Goal: Task Accomplishment & Management: Manage account settings

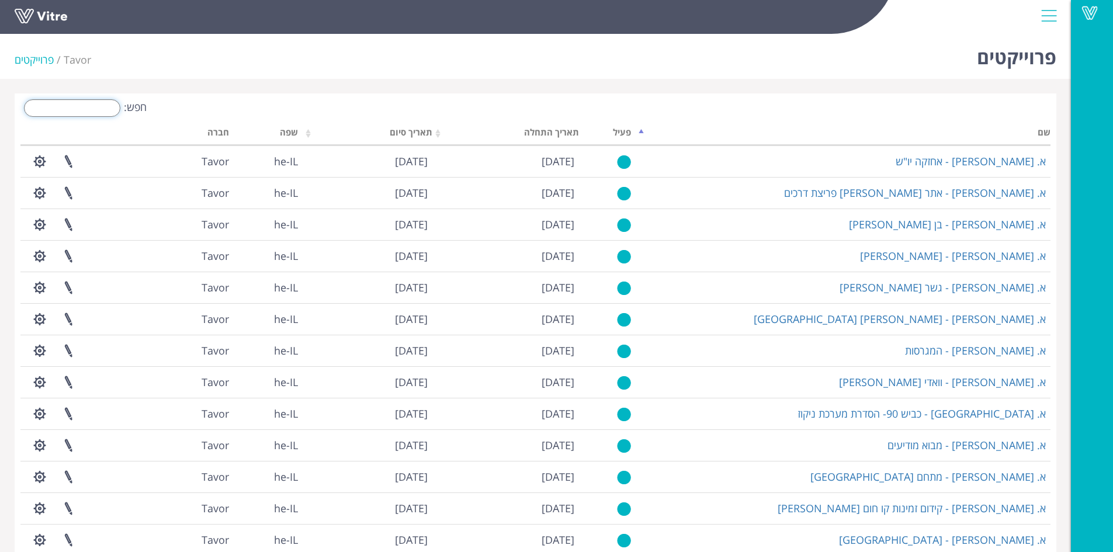
click at [85, 108] on input "חפש:" at bounding box center [72, 108] width 96 height 18
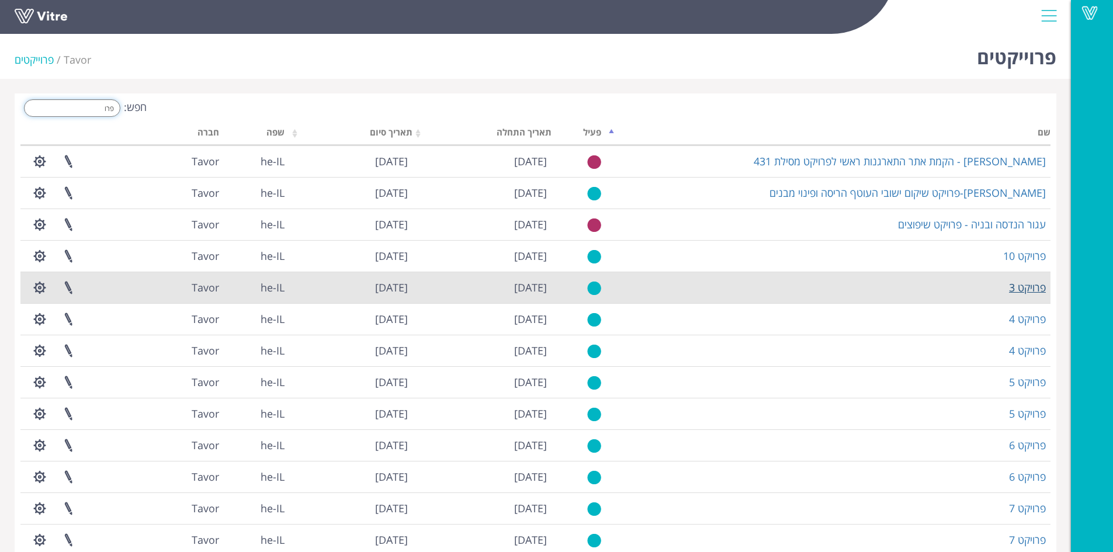
type input "פרו"
click at [1039, 284] on link "פרויקט 3" at bounding box center [1027, 287] width 37 height 14
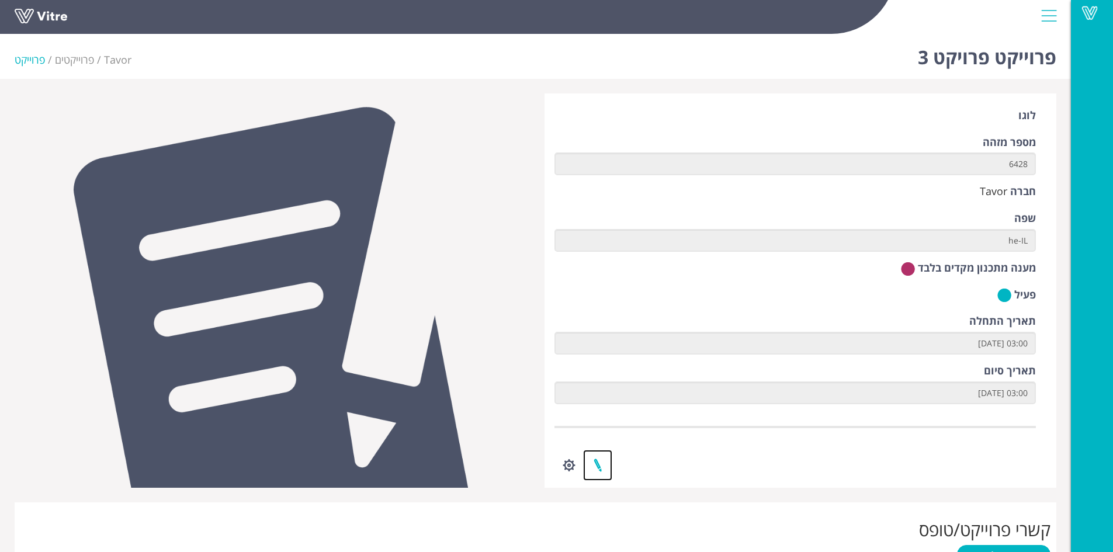
click at [600, 464] on link at bounding box center [597, 465] width 29 height 31
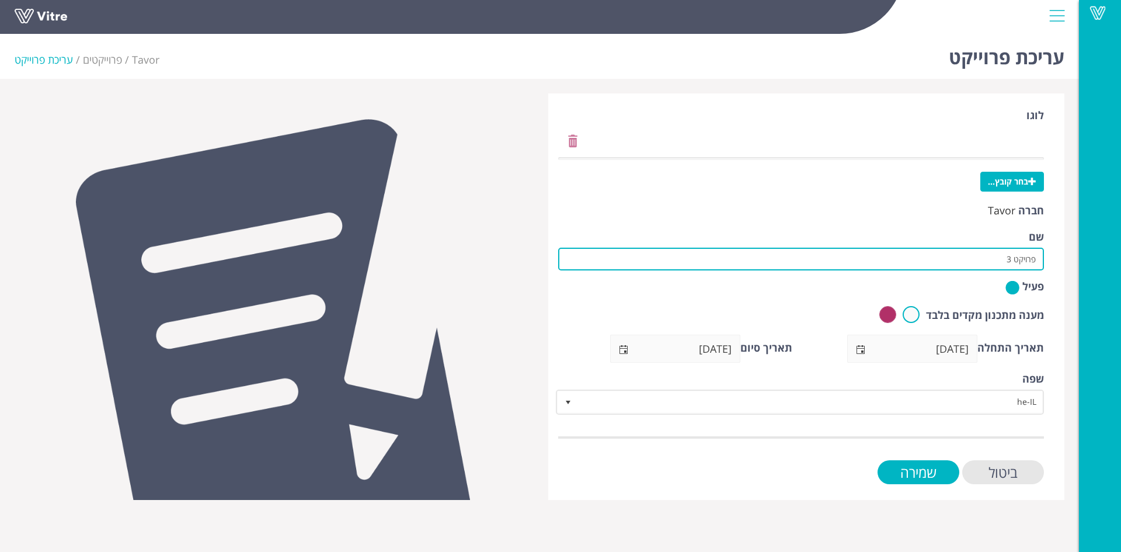
drag, startPoint x: 974, startPoint y: 254, endPoint x: 1095, endPoint y: 258, distance: 121.6
click at [1095, 258] on div "Vitre עריכת פרוייקט Tavor פרוייקטים עריכת פרוייקט לוגו בחר קובץ... חברה Tavor ש…" at bounding box center [560, 264] width 1121 height 471
paste input "כפר חסידים"
type input "קל בניין-כפר חסידים"
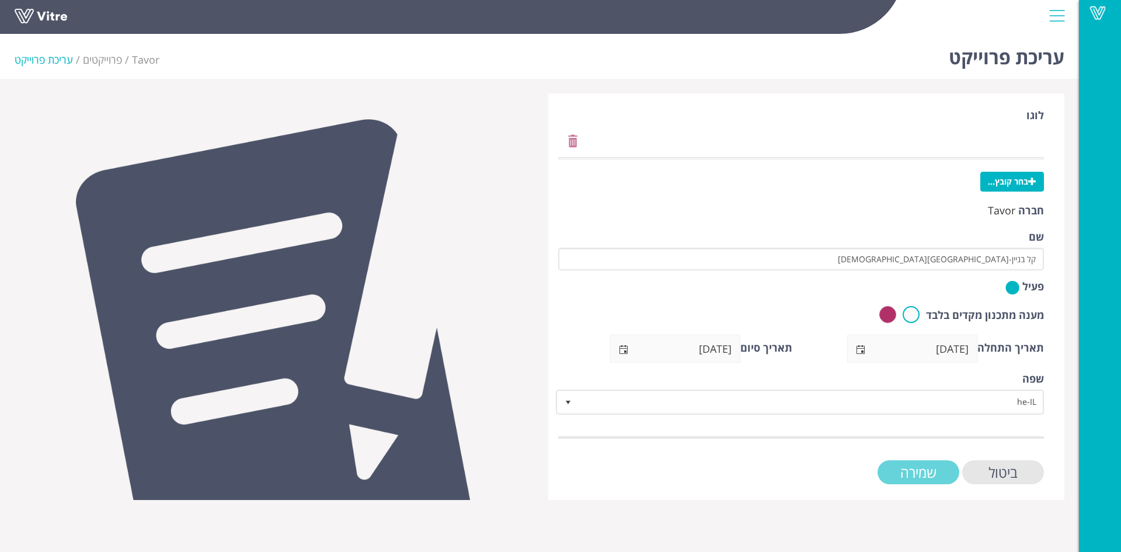
click at [942, 468] on input "שמירה" at bounding box center [919, 472] width 82 height 24
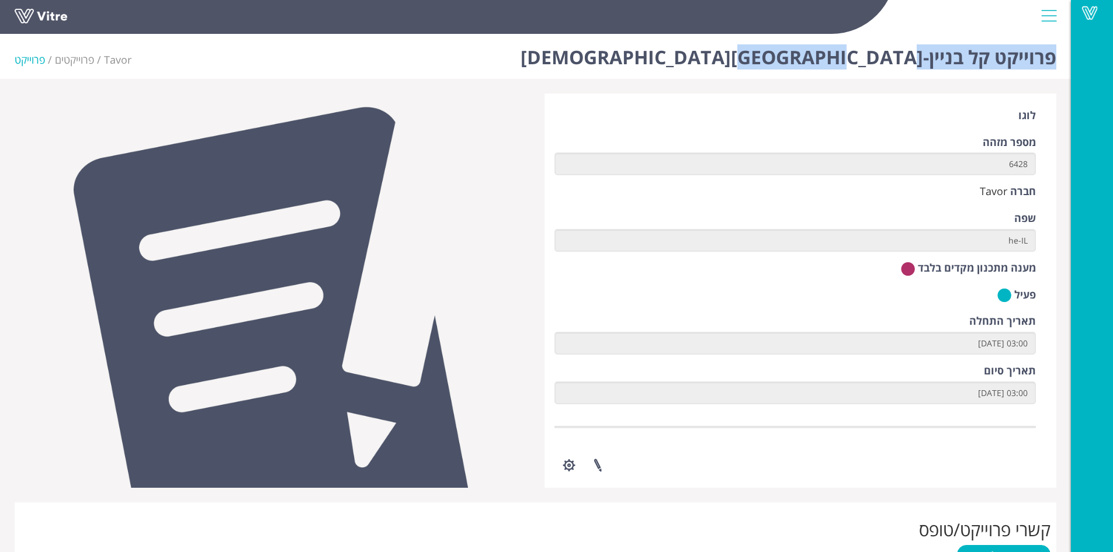
drag, startPoint x: 835, startPoint y: 57, endPoint x: 1055, endPoint y: 61, distance: 220.2
click at [1055, 61] on div "פרוייקט קל בניין-כפר חסידים Tavor פרוייקטים פרוייקט" at bounding box center [535, 54] width 1071 height 50
copy h1 "פרוייקט קל בניין-כפר חסידים"
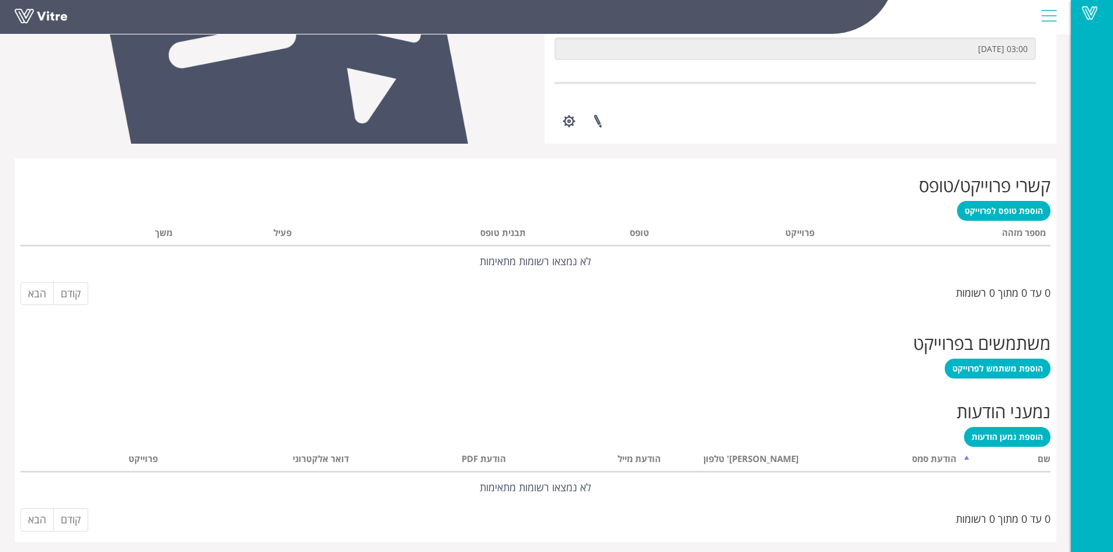
scroll to position [349, 0]
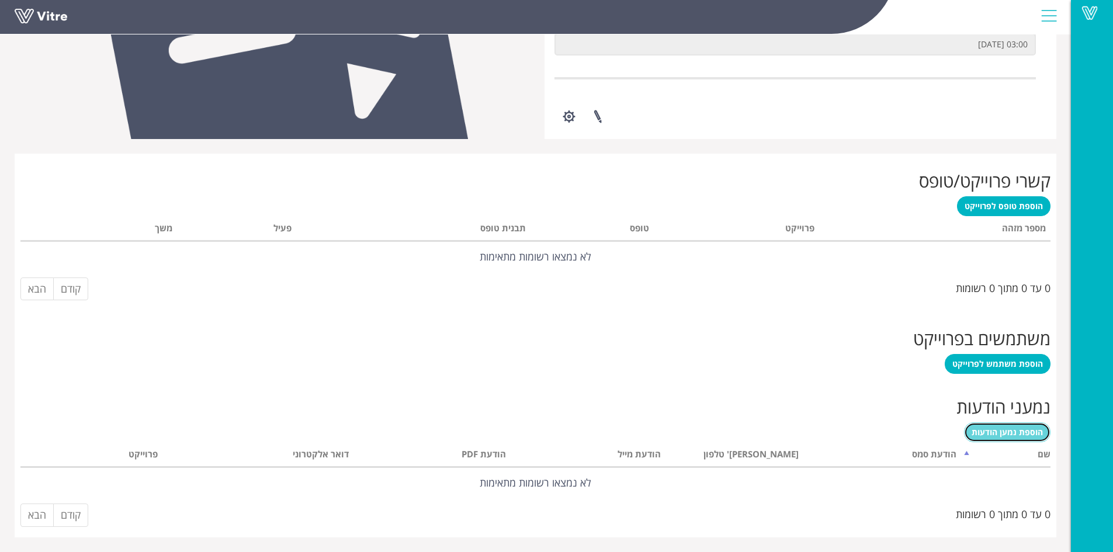
click at [1020, 433] on span "הוספת נמען הודעות" at bounding box center [1006, 431] width 71 height 11
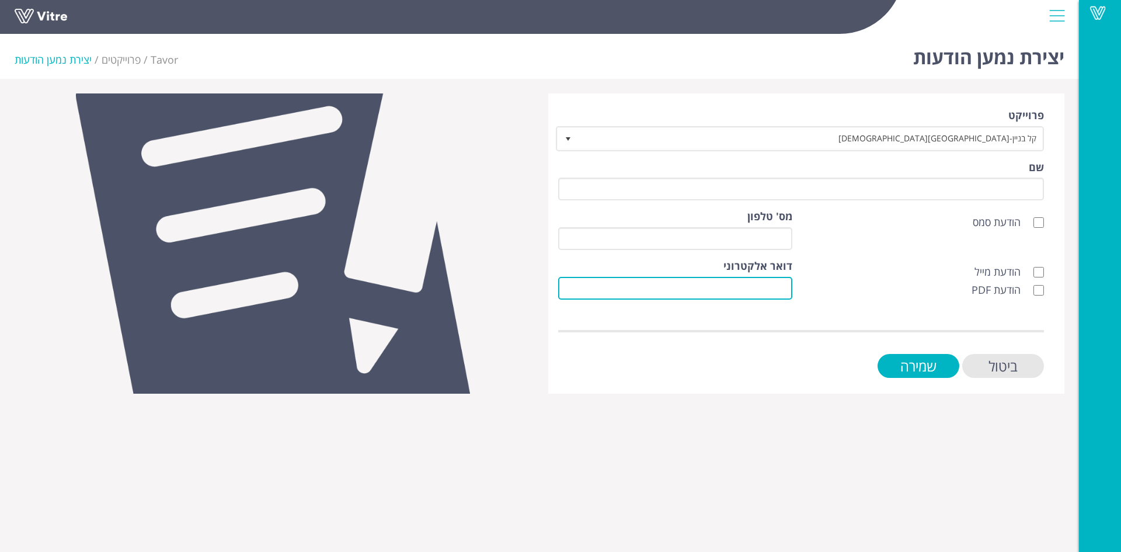
click at [783, 288] on input "דואר אלקטרוני" at bounding box center [675, 288] width 234 height 23
paste input "[EMAIL_ADDRESS][DOMAIN_NAME]"
type input "[EMAIL_ADDRESS][DOMAIN_NAME]"
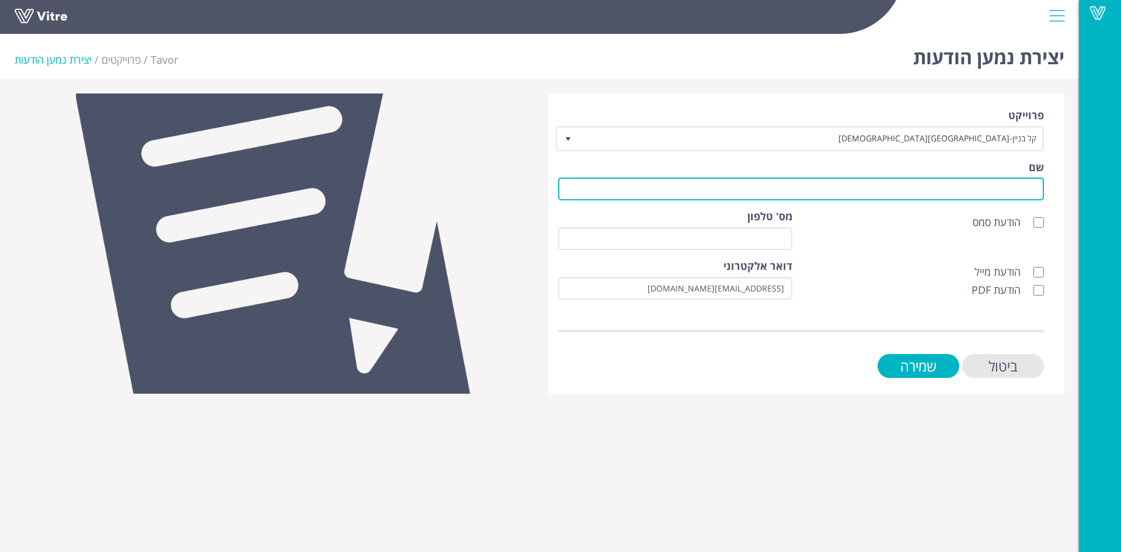
click at [1003, 193] on input "שם" at bounding box center [801, 189] width 486 height 23
type input "לקוח"
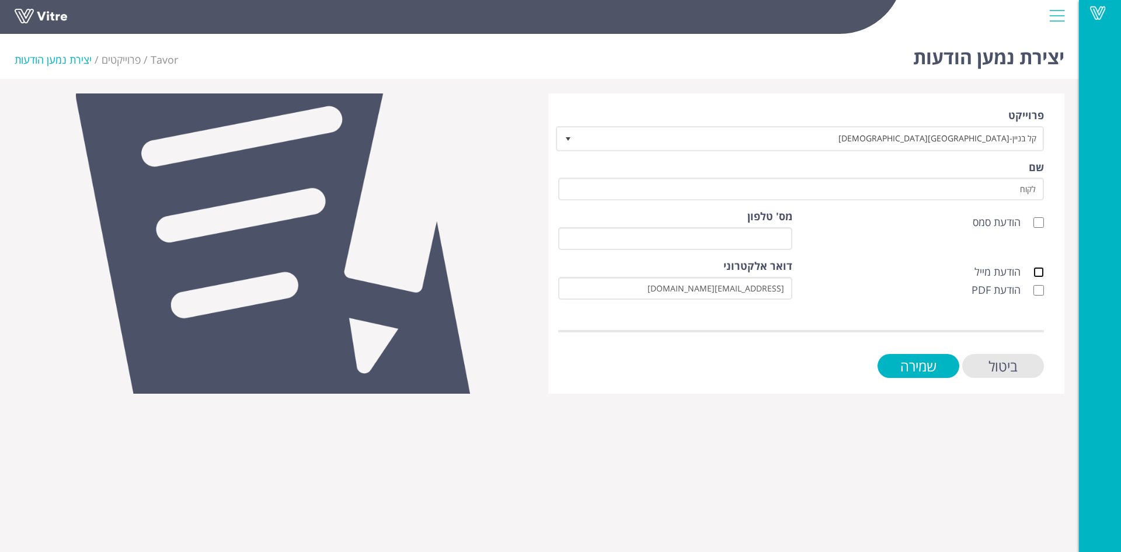
click at [1040, 272] on input "הודעת מייל" at bounding box center [1039, 272] width 11 height 11
checkbox input "true"
click at [1037, 287] on input "הודעת PDF" at bounding box center [1039, 290] width 11 height 11
checkbox input "true"
click at [936, 370] on input "שמירה" at bounding box center [919, 366] width 82 height 24
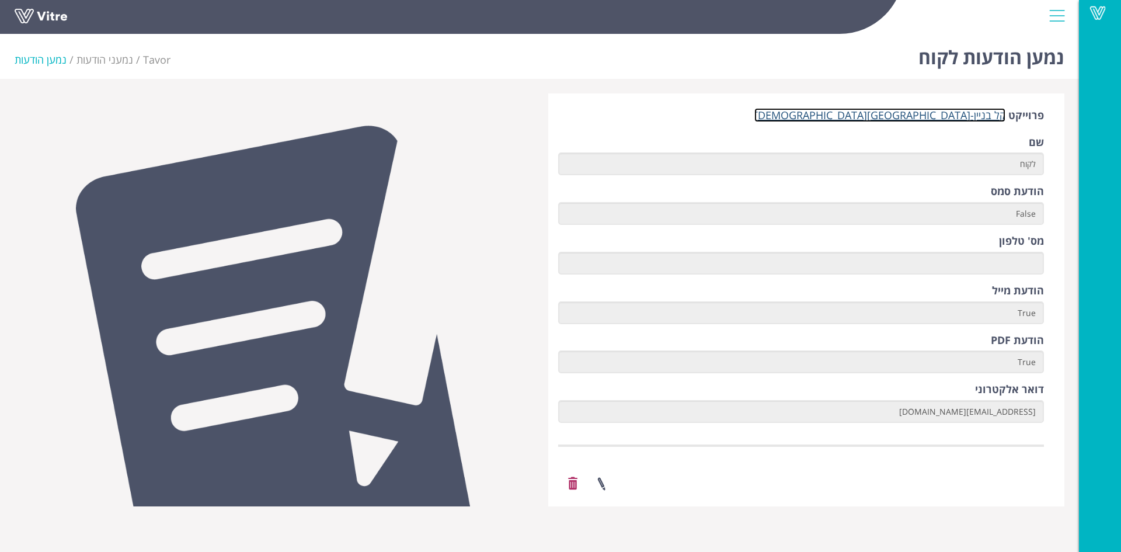
click at [963, 115] on link "קל בניין-[GEOGRAPHIC_DATA][DEMOGRAPHIC_DATA]" at bounding box center [880, 115] width 251 height 14
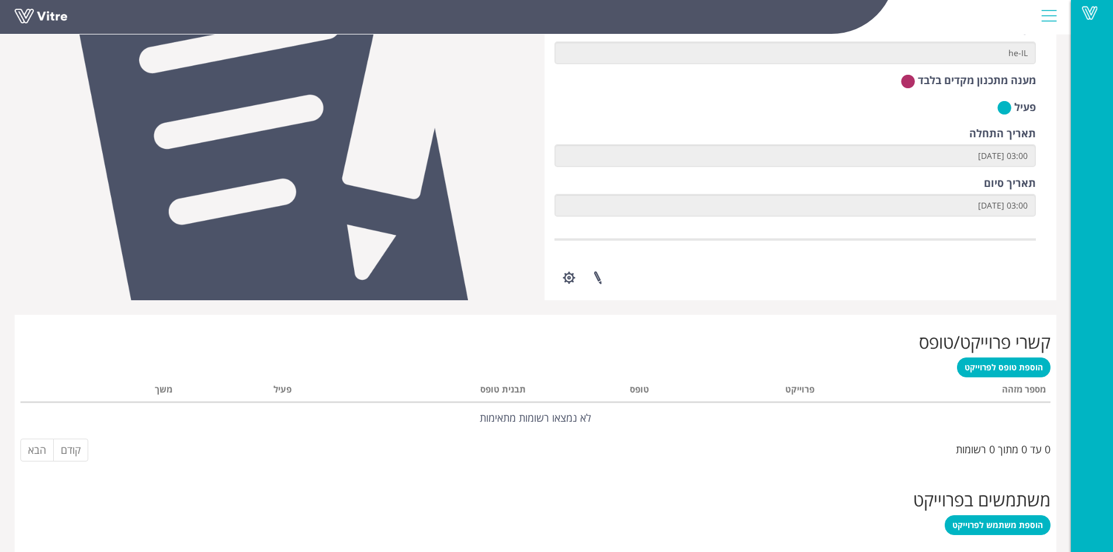
scroll to position [190, 0]
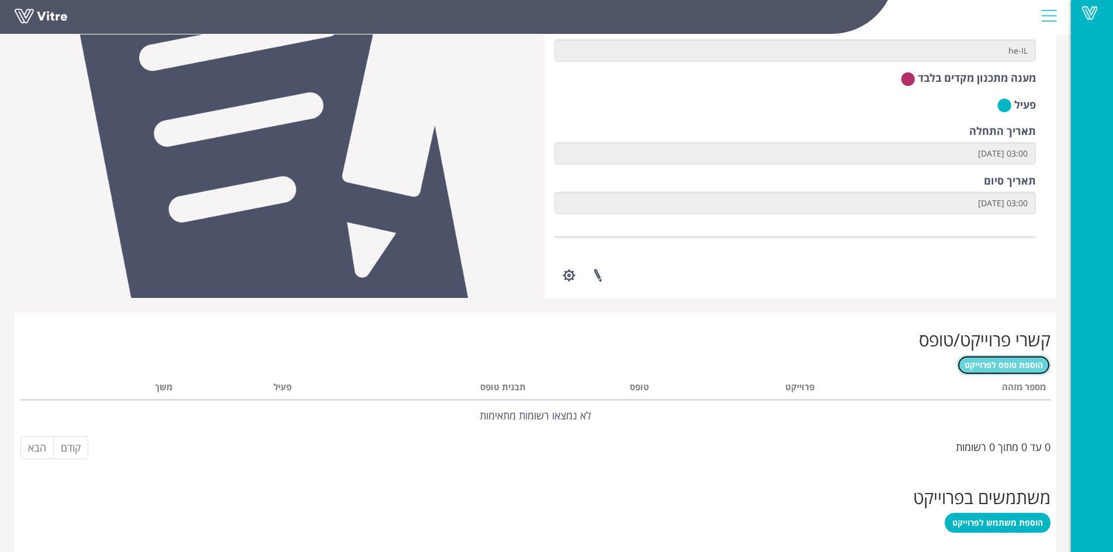
click at [1010, 368] on span "הוספת טופס לפרוייקט" at bounding box center [1003, 364] width 78 height 11
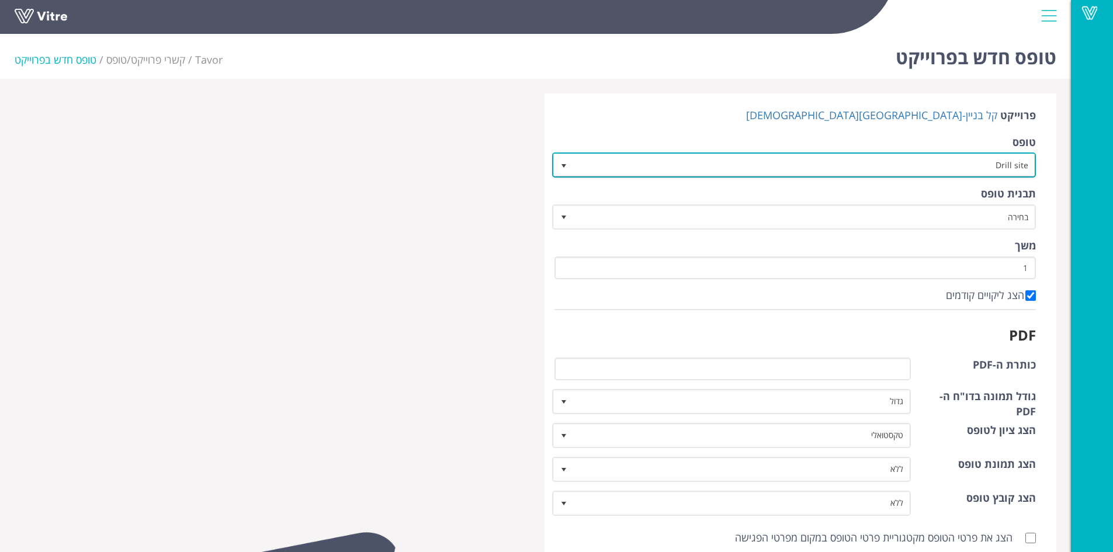
click at [566, 168] on span "select" at bounding box center [563, 165] width 9 height 9
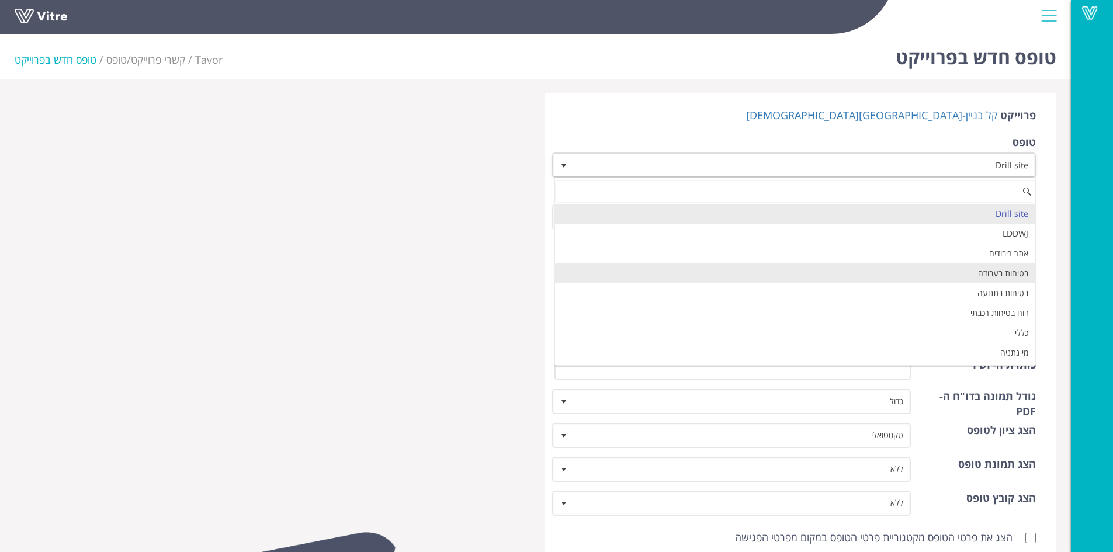
click at [859, 275] on li "בטיחות בעבודה" at bounding box center [795, 273] width 481 height 20
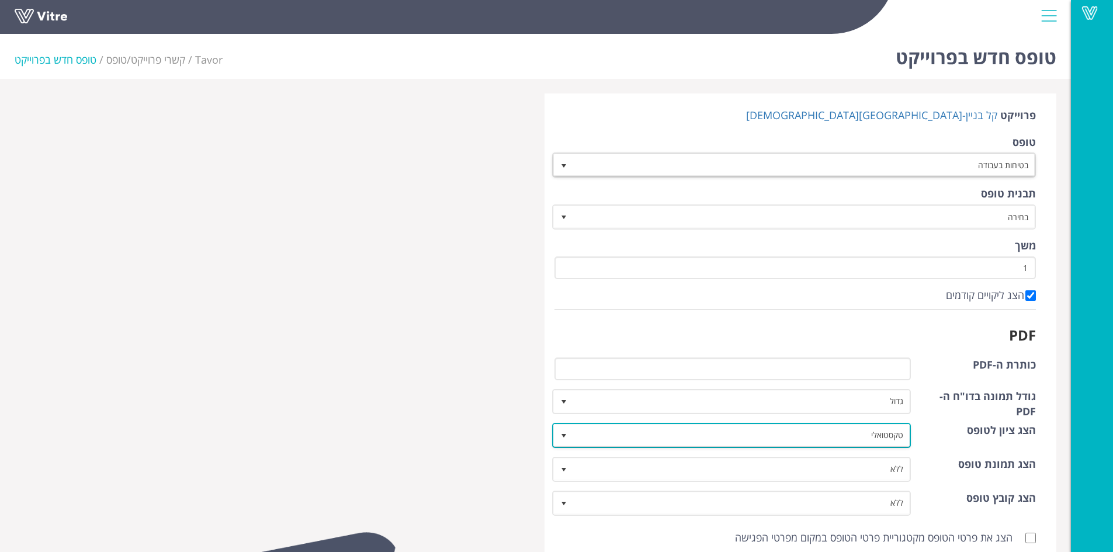
click at [562, 435] on span "select" at bounding box center [563, 435] width 9 height 9
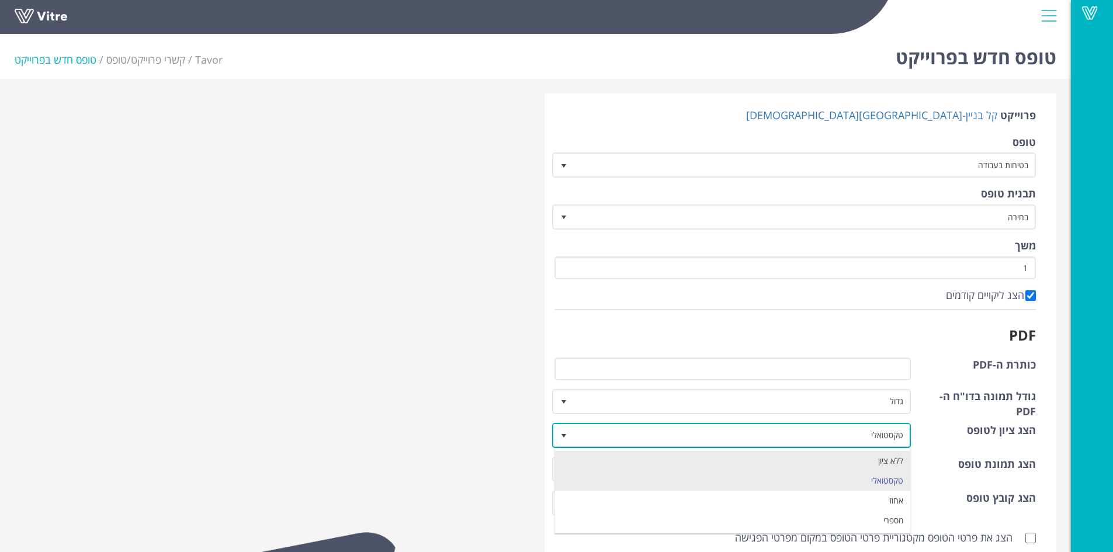
click at [679, 459] on li "ללא ציון" at bounding box center [733, 461] width 356 height 20
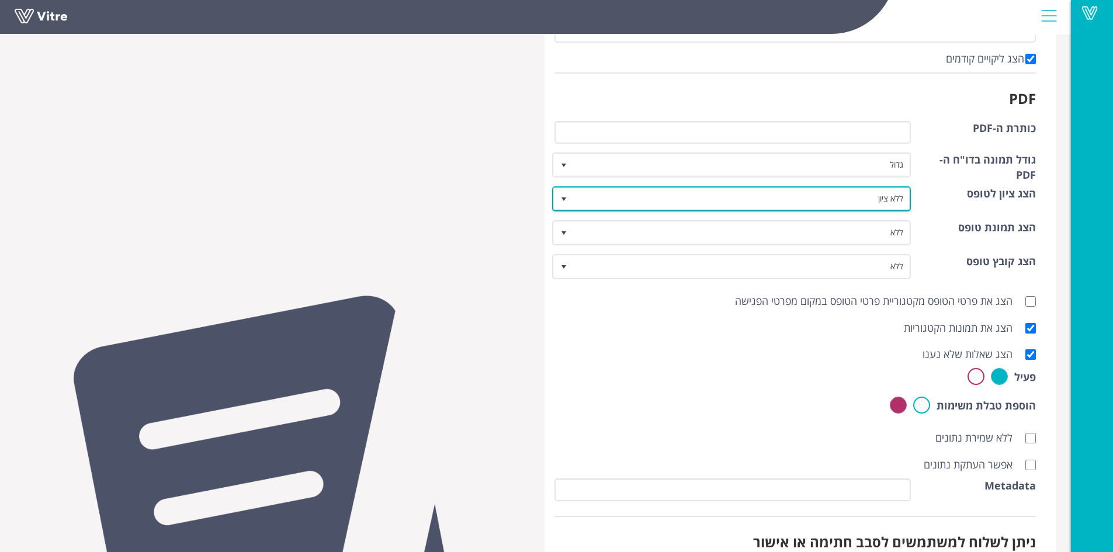
scroll to position [307, 0]
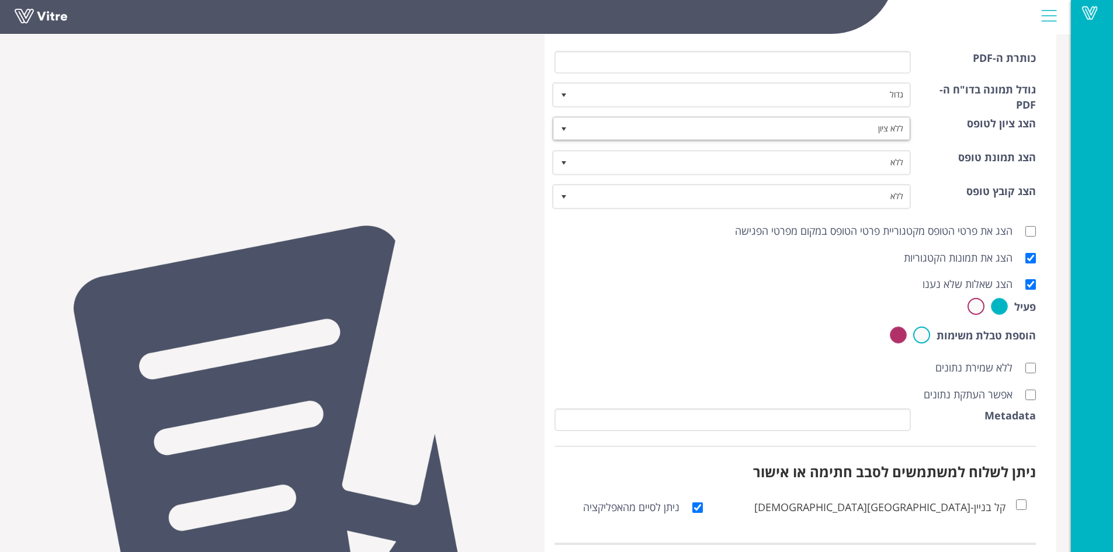
click at [1036, 395] on div "אפשר העתקת נתונים" at bounding box center [795, 394] width 499 height 27
click at [1032, 395] on input "אפשר העתקת נתונים" at bounding box center [1030, 395] width 11 height 11
checkbox input "true"
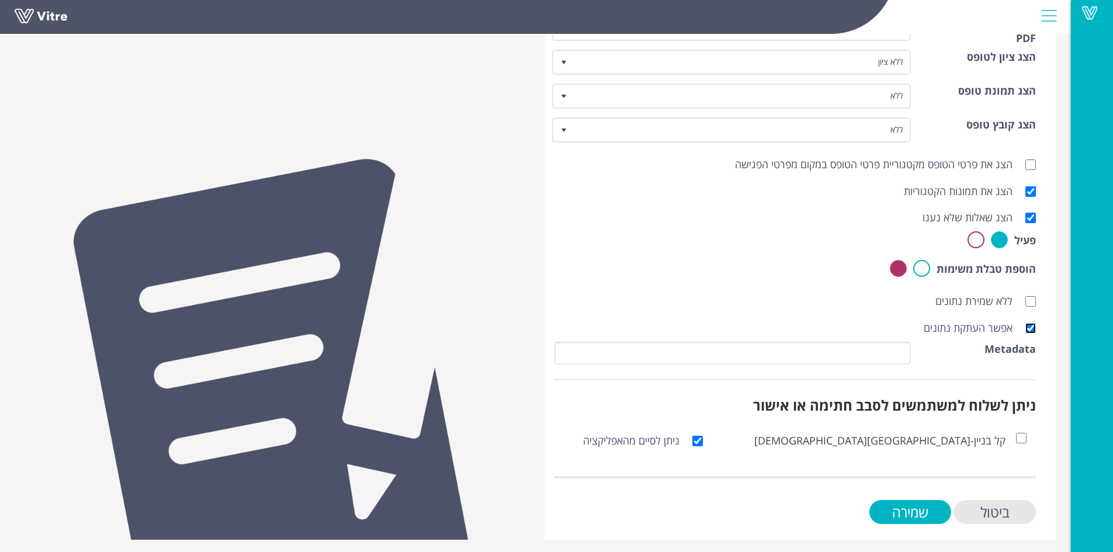
scroll to position [376, 0]
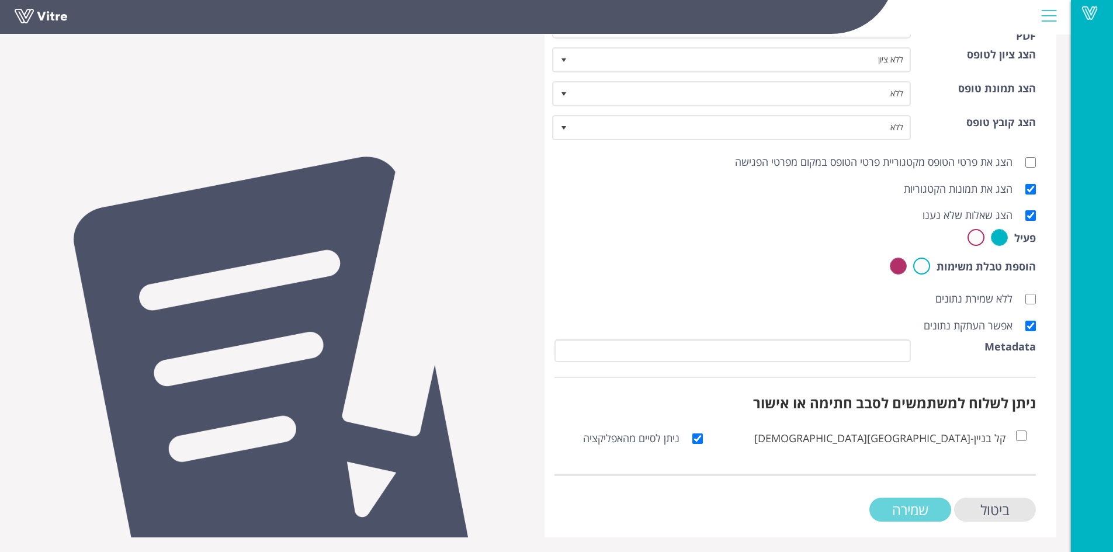
click at [908, 512] on input "שמירה" at bounding box center [910, 510] width 82 height 24
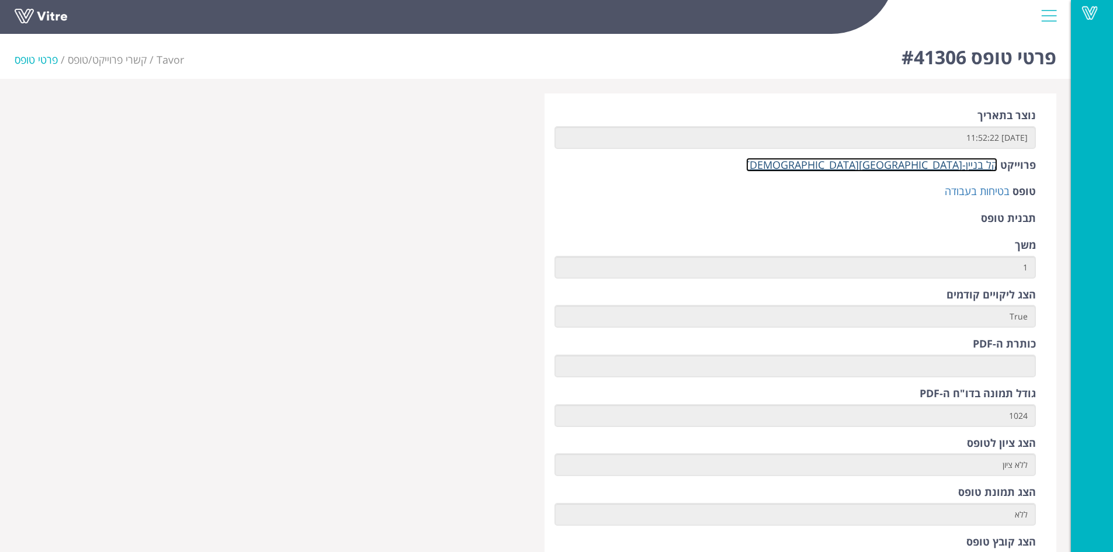
click at [959, 169] on link "קל בניין-[GEOGRAPHIC_DATA][DEMOGRAPHIC_DATA]" at bounding box center [871, 165] width 251 height 14
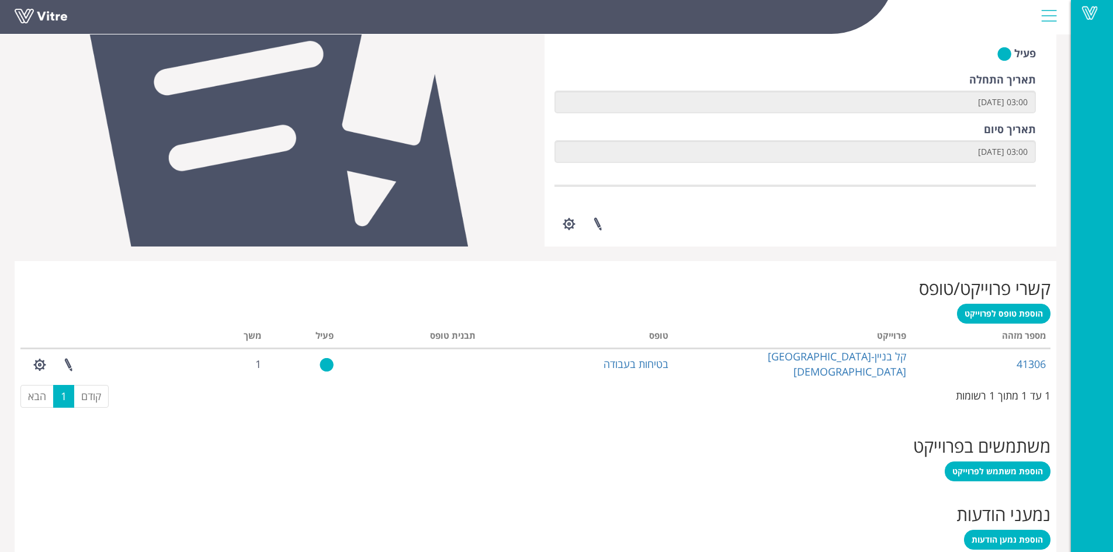
scroll to position [349, 0]
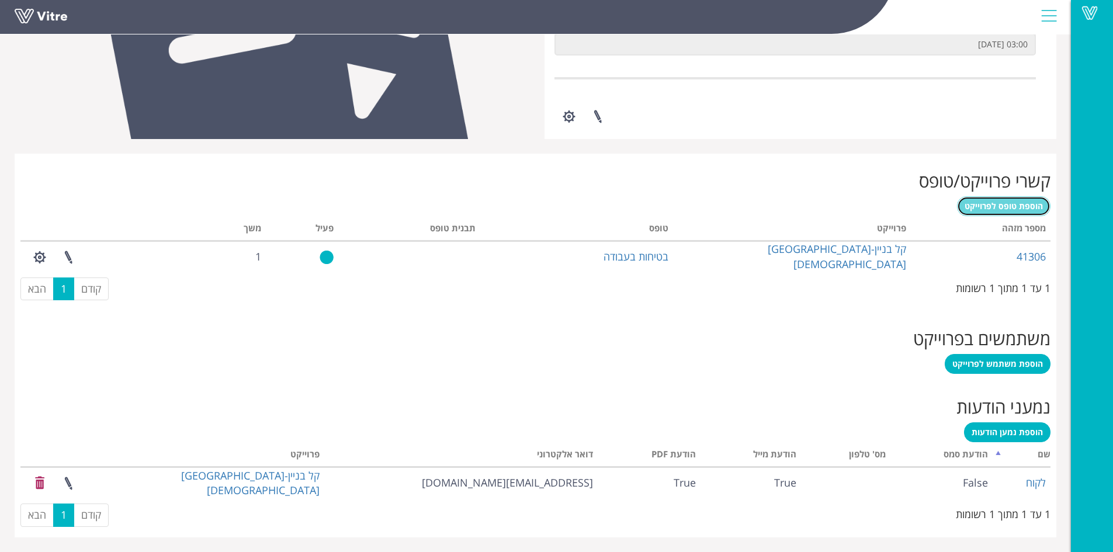
click at [1011, 212] on link "הוספת טופס לפרוייקט" at bounding box center [1003, 206] width 93 height 20
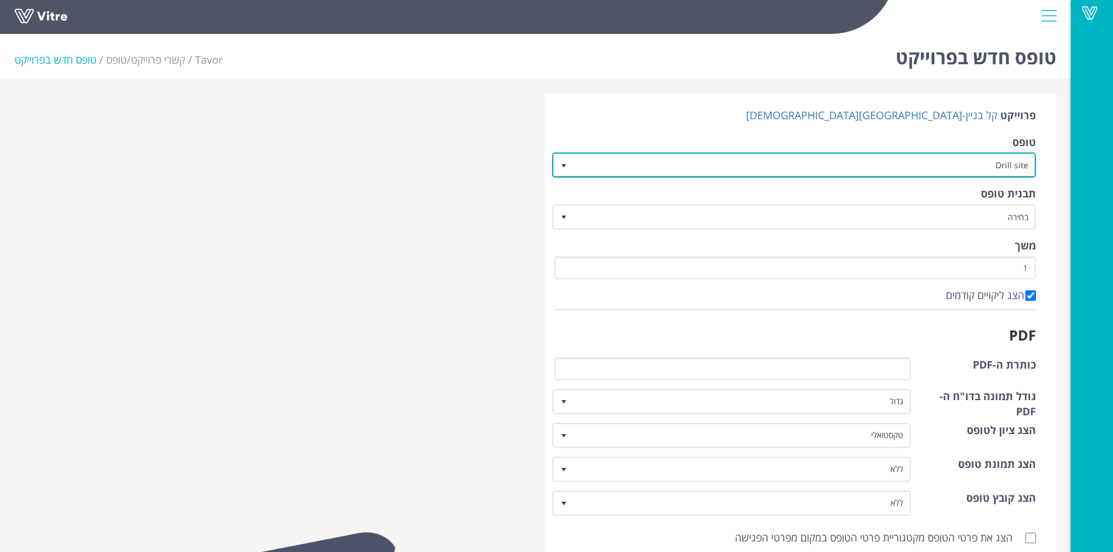
click at [565, 164] on span "select" at bounding box center [563, 165] width 9 height 9
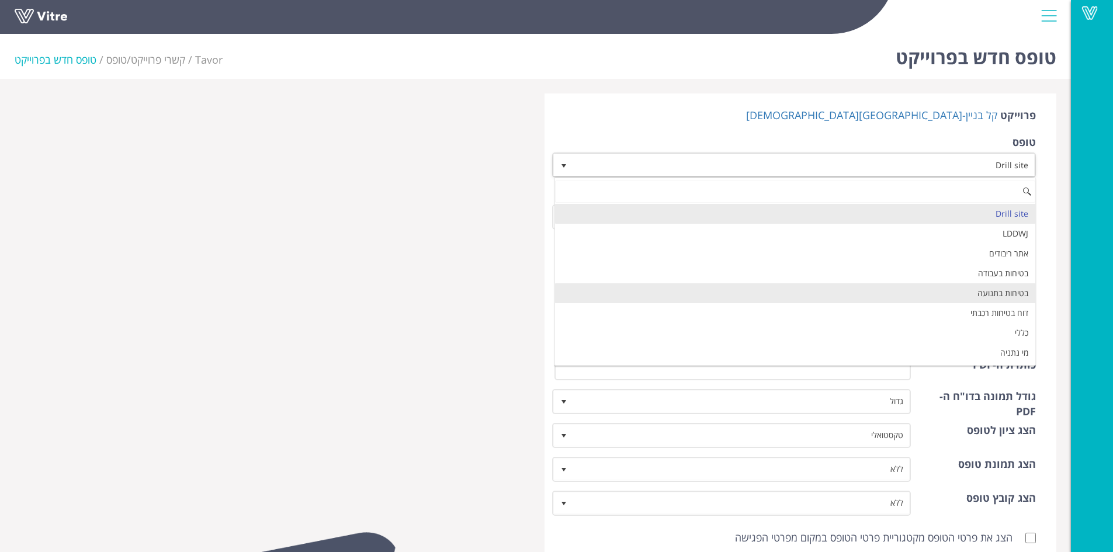
click at [725, 289] on li "בטיחות בתנועה" at bounding box center [795, 293] width 481 height 20
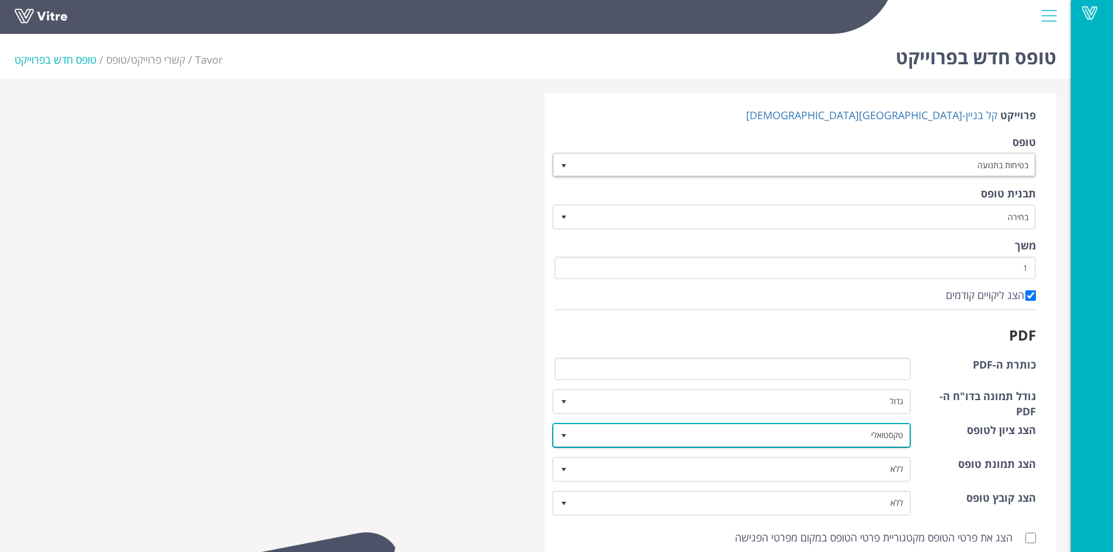
click at [560, 433] on span "select" at bounding box center [563, 435] width 9 height 9
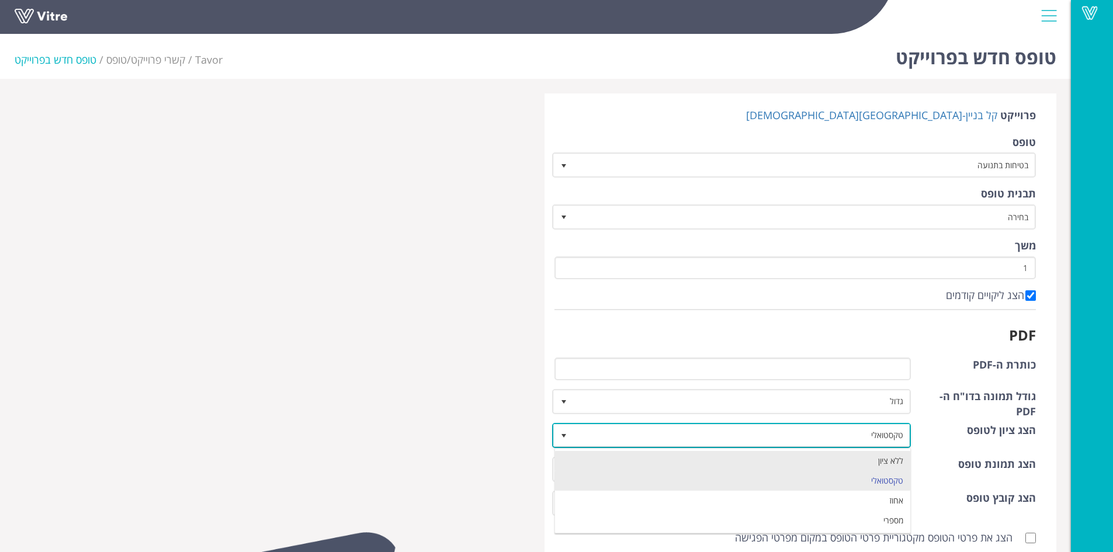
click at [775, 466] on li "ללא ציון" at bounding box center [733, 461] width 356 height 20
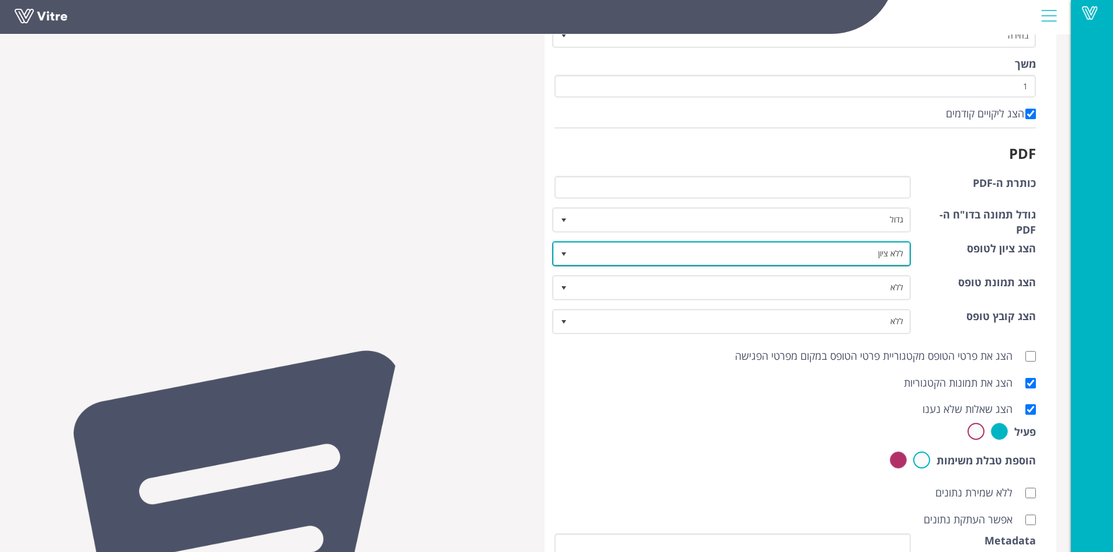
scroll to position [263, 0]
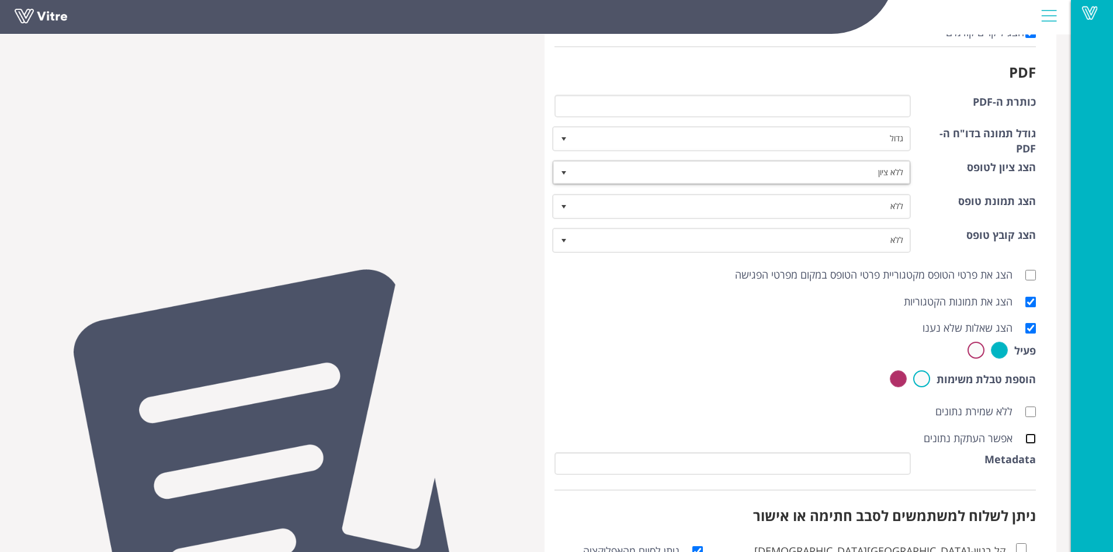
click at [1030, 441] on input "אפשר העתקת נתונים" at bounding box center [1030, 438] width 11 height 11
checkbox input "true"
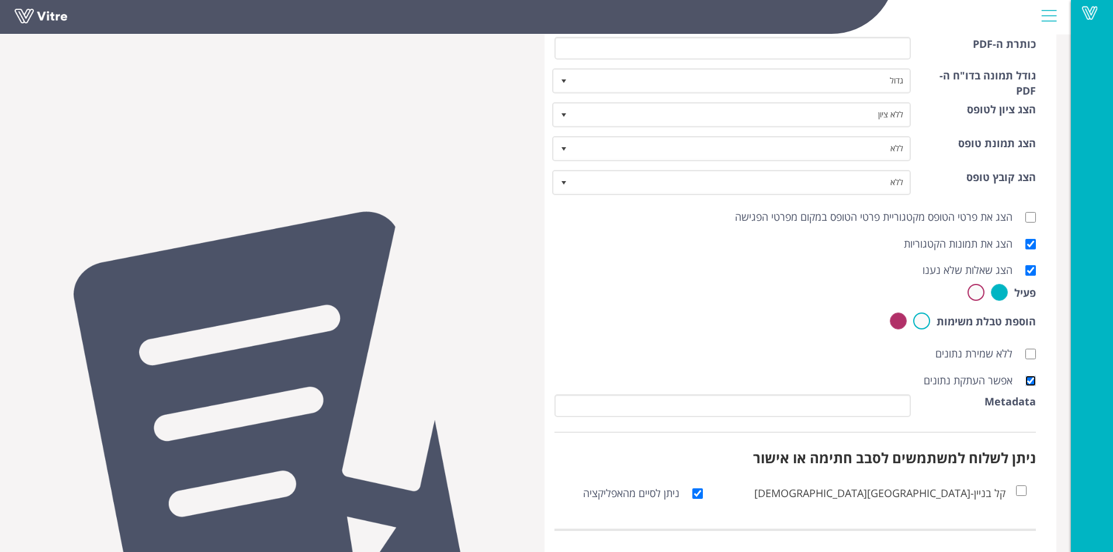
scroll to position [376, 0]
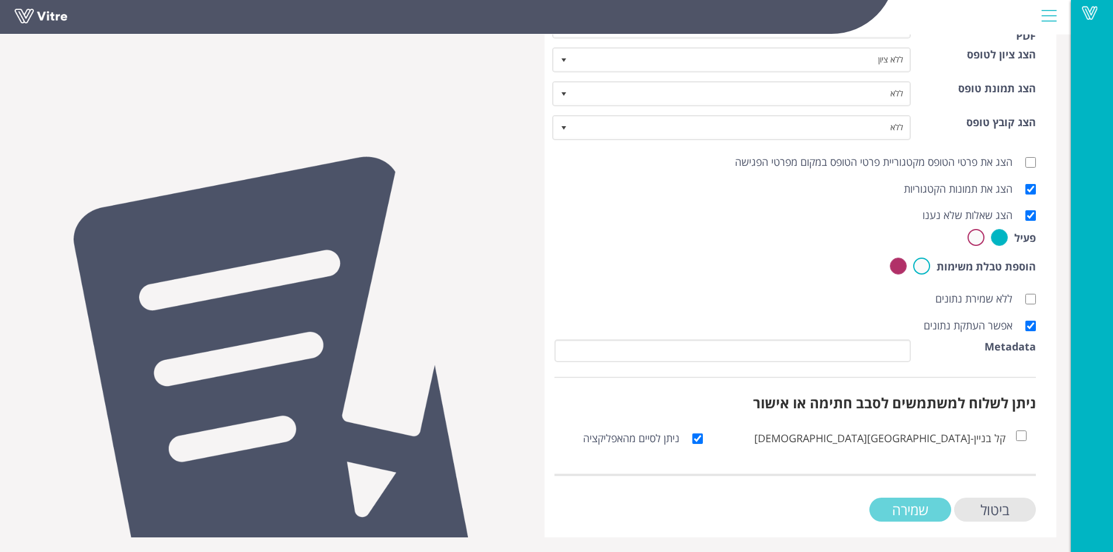
click at [909, 506] on input "שמירה" at bounding box center [910, 510] width 82 height 24
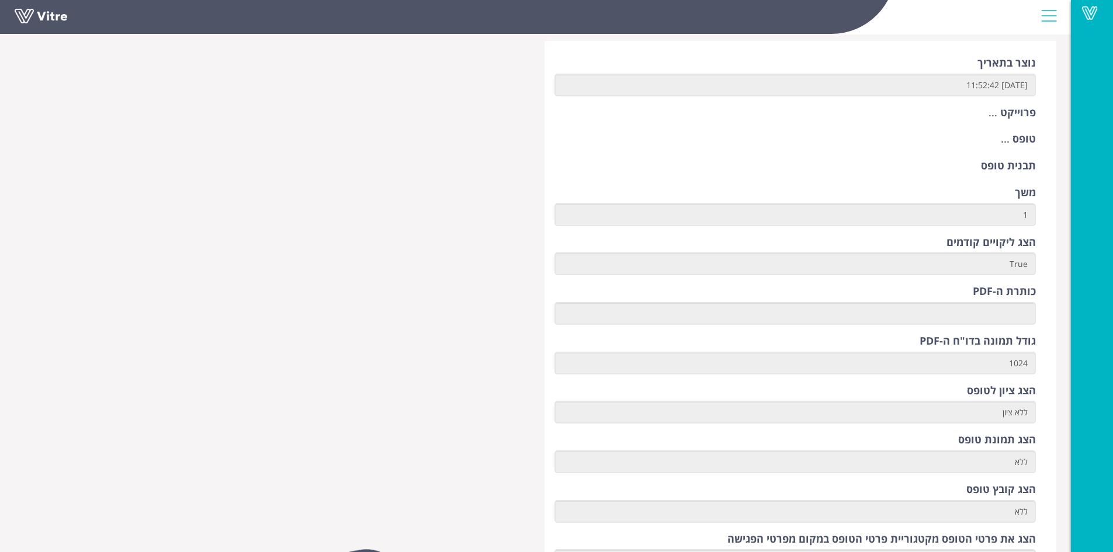
scroll to position [44, 0]
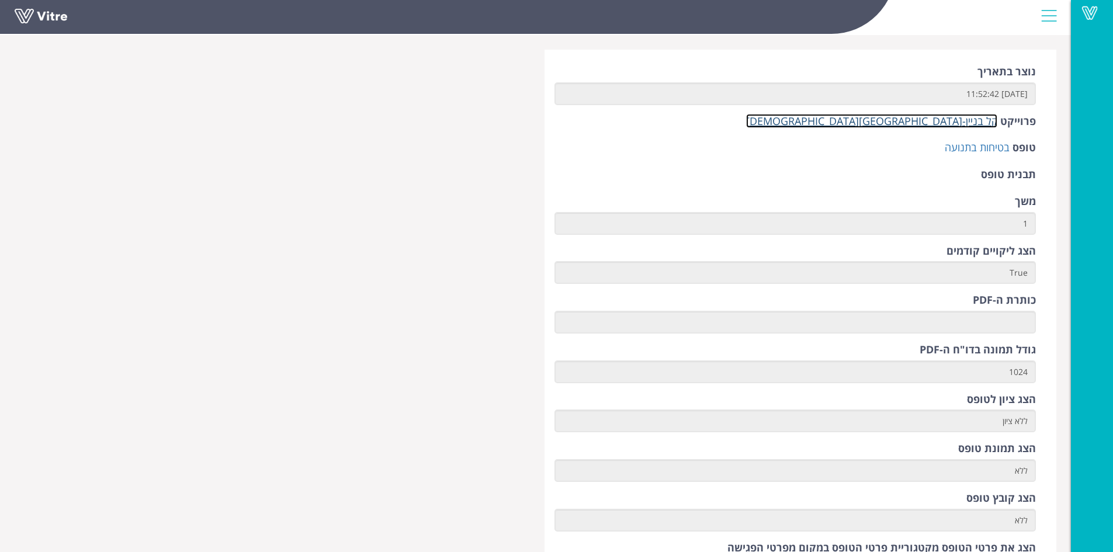
click at [948, 120] on link "קל בניין-[GEOGRAPHIC_DATA][DEMOGRAPHIC_DATA]" at bounding box center [871, 121] width 251 height 14
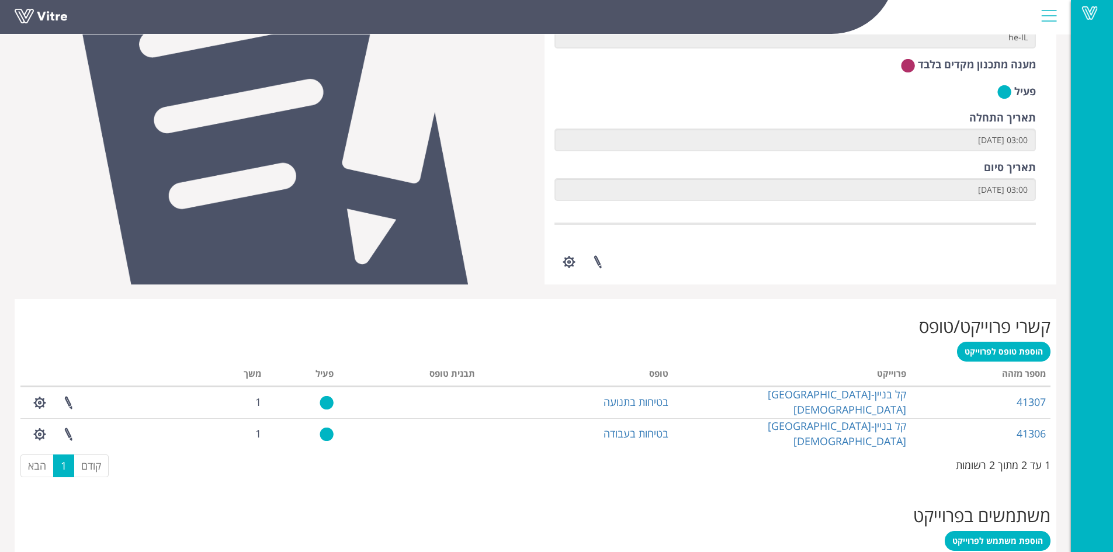
scroll to position [219, 0]
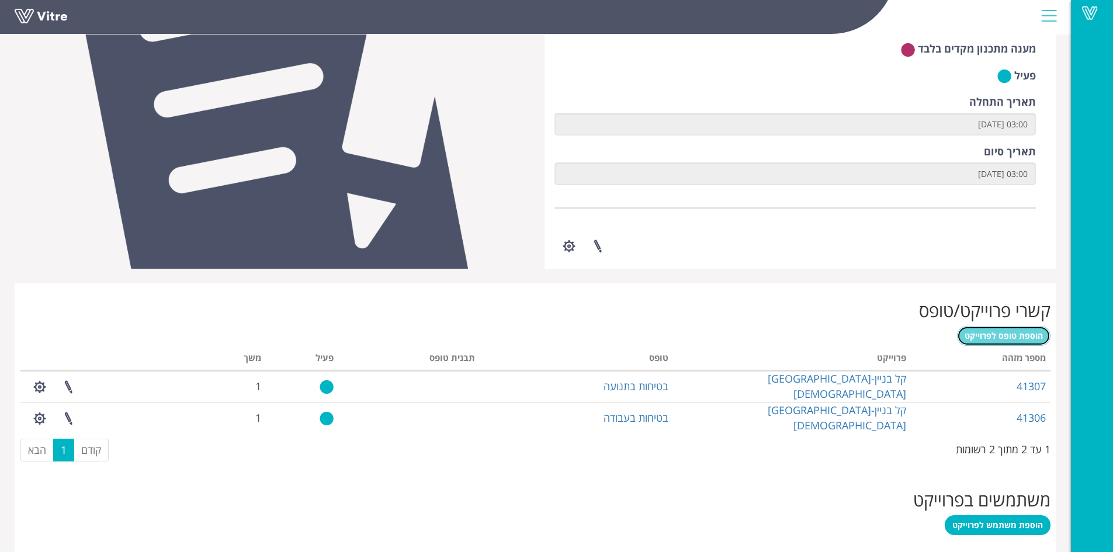
click at [1027, 341] on link "הוספת טופס לפרוייקט" at bounding box center [1003, 336] width 93 height 20
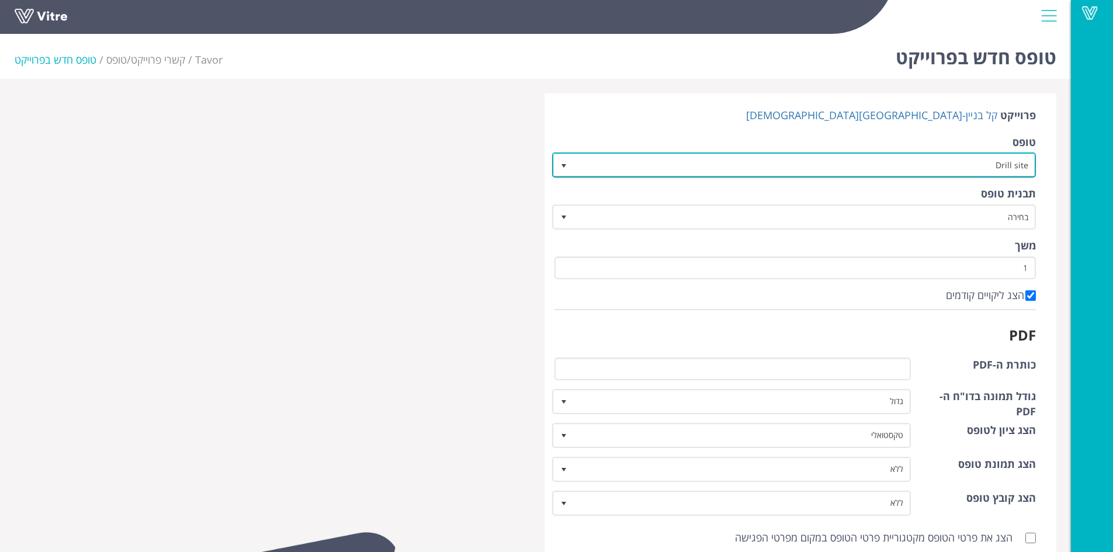
click at [569, 161] on span "select" at bounding box center [564, 164] width 21 height 21
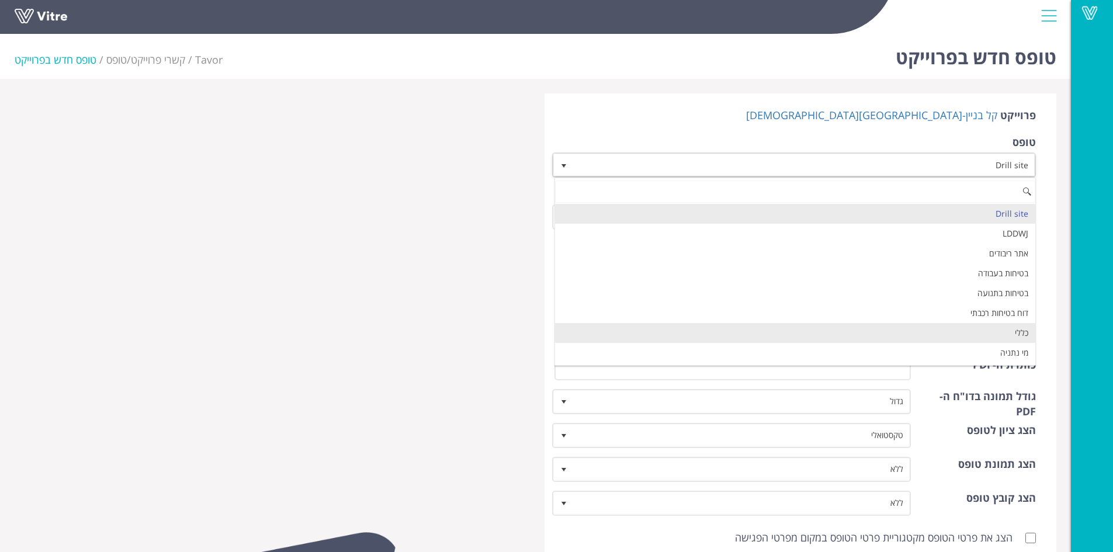
click at [954, 335] on li "כללי" at bounding box center [795, 333] width 481 height 20
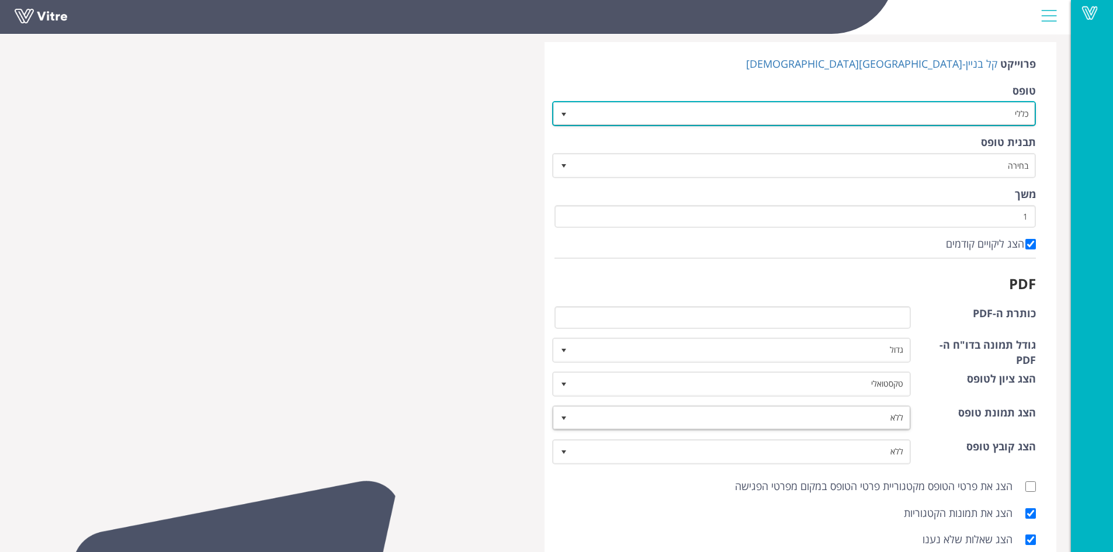
scroll to position [117, 0]
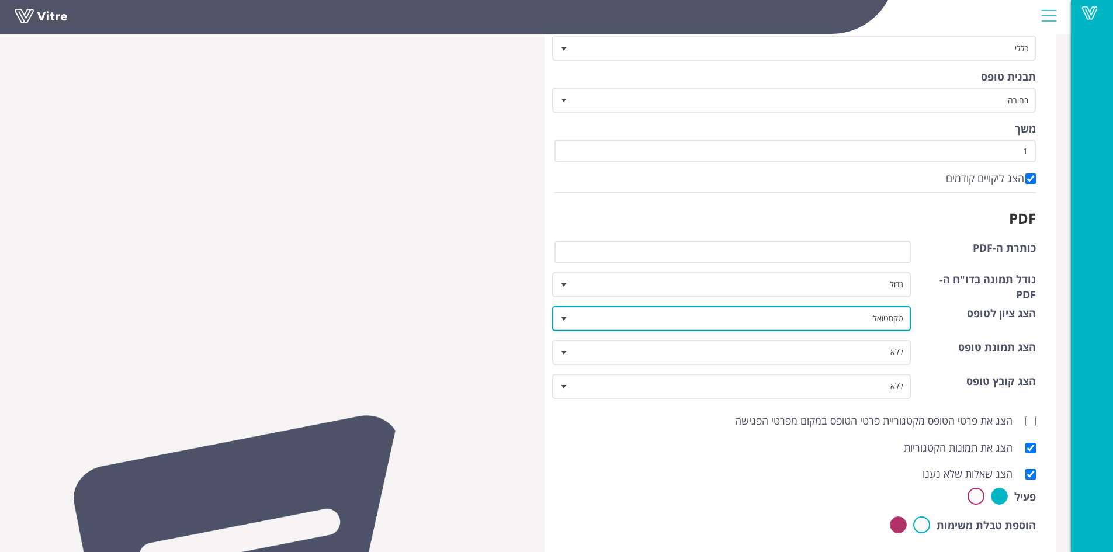
click at [562, 320] on span "select" at bounding box center [563, 318] width 9 height 9
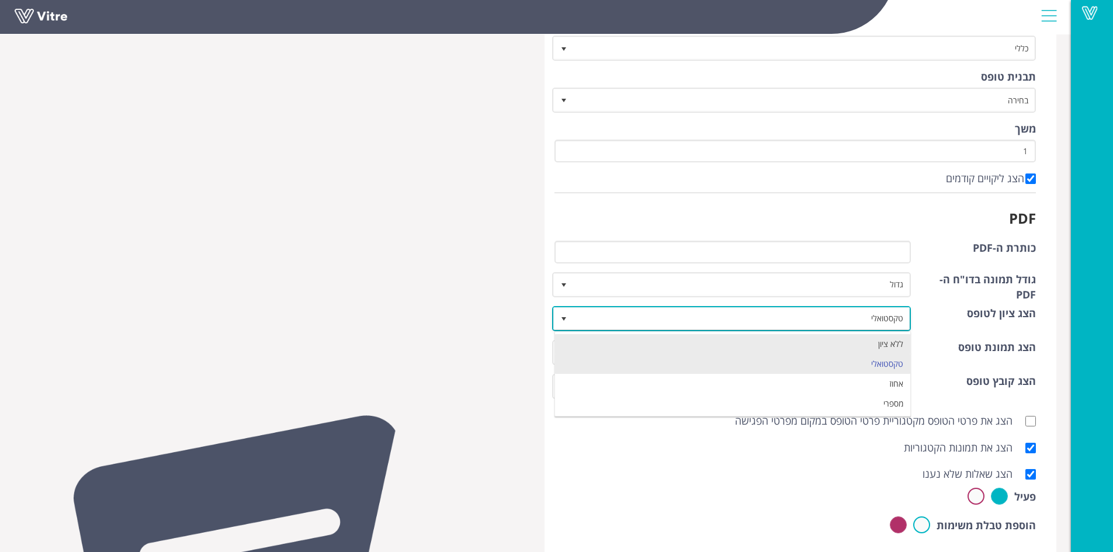
click at [623, 342] on li "ללא ציון" at bounding box center [733, 344] width 356 height 20
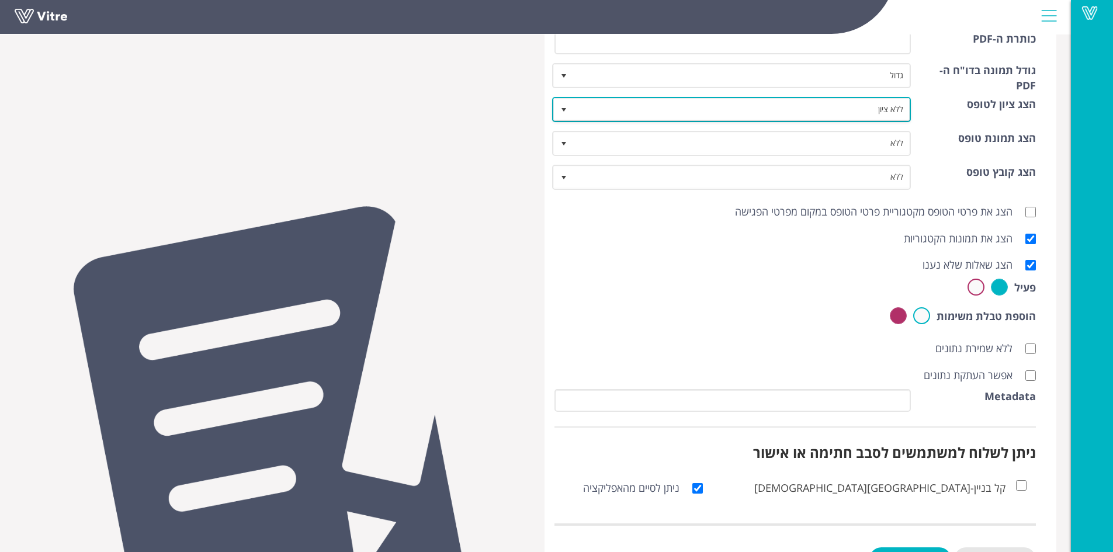
scroll to position [361, 0]
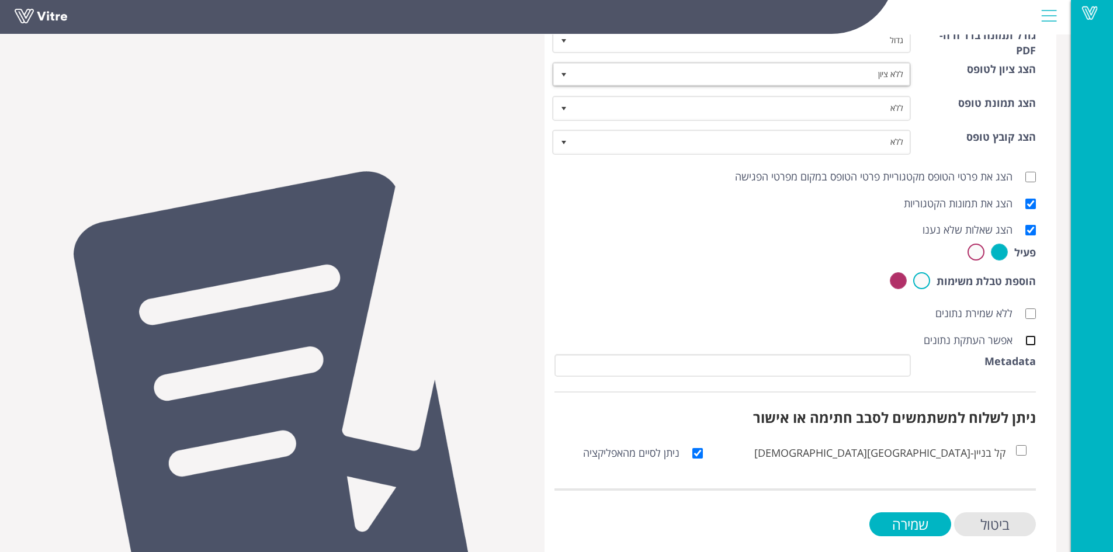
click at [1033, 343] on input "אפשר העתקת נתונים" at bounding box center [1030, 340] width 11 height 11
checkbox input "true"
click at [929, 519] on input "שמירה" at bounding box center [910, 524] width 82 height 24
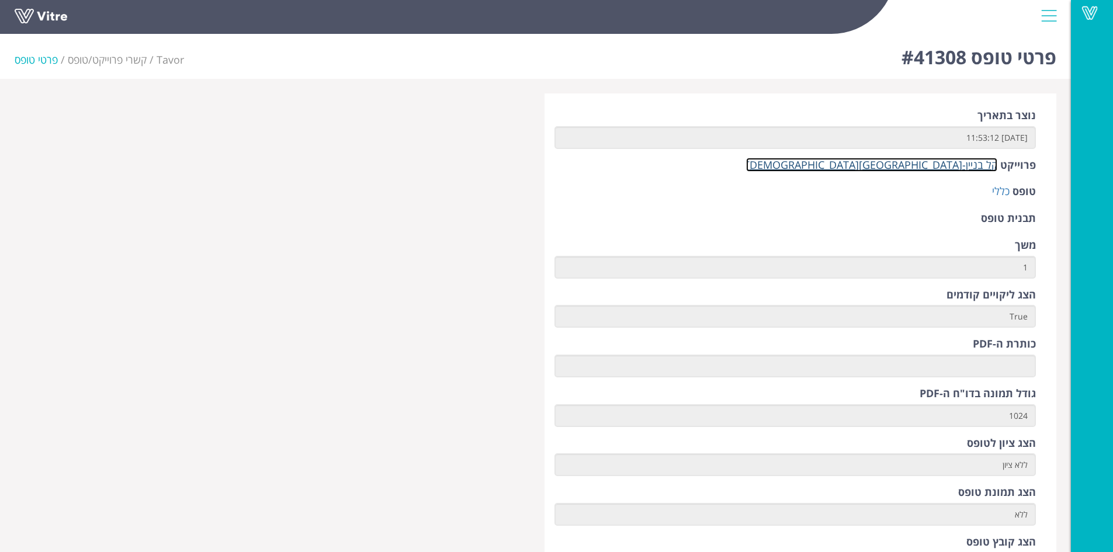
click at [932, 168] on link "קל בניין-[GEOGRAPHIC_DATA][DEMOGRAPHIC_DATA]" at bounding box center [871, 165] width 251 height 14
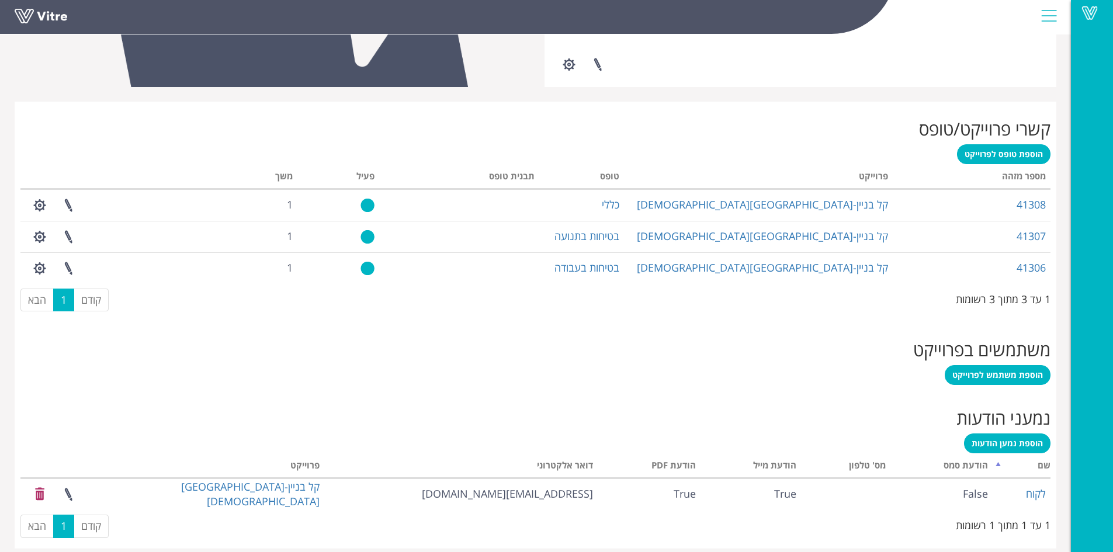
scroll to position [397, 0]
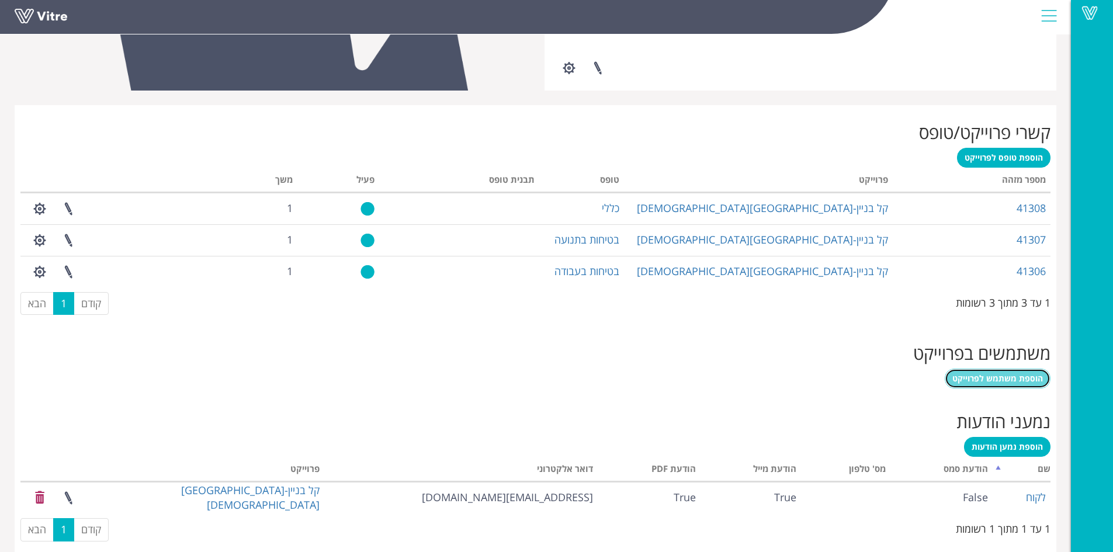
click at [1015, 379] on span "הוספת משתמש לפרוייקט" at bounding box center [997, 378] width 91 height 11
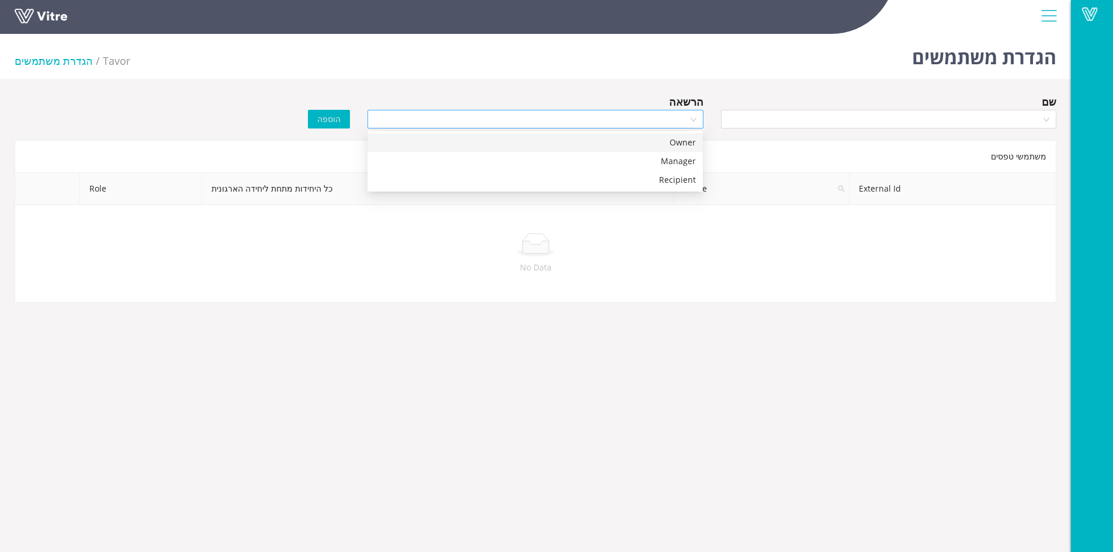
click at [689, 120] on div at bounding box center [534, 119] width 335 height 19
click at [676, 157] on div "Manager" at bounding box center [534, 161] width 321 height 13
click at [1044, 120] on div at bounding box center [888, 119] width 335 height 19
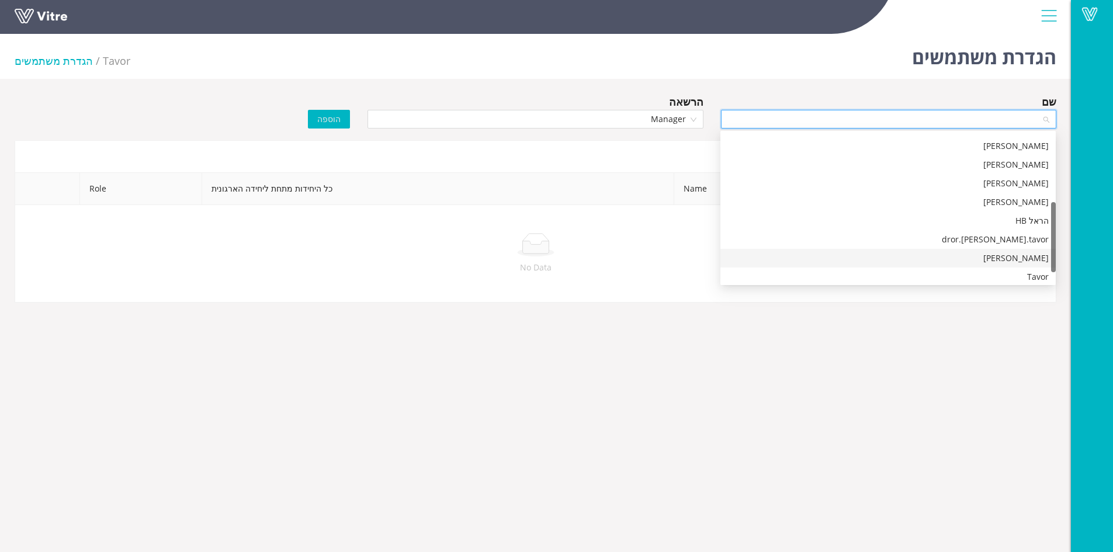
scroll to position [168, 0]
click at [991, 253] on div "Tavor" at bounding box center [887, 254] width 321 height 13
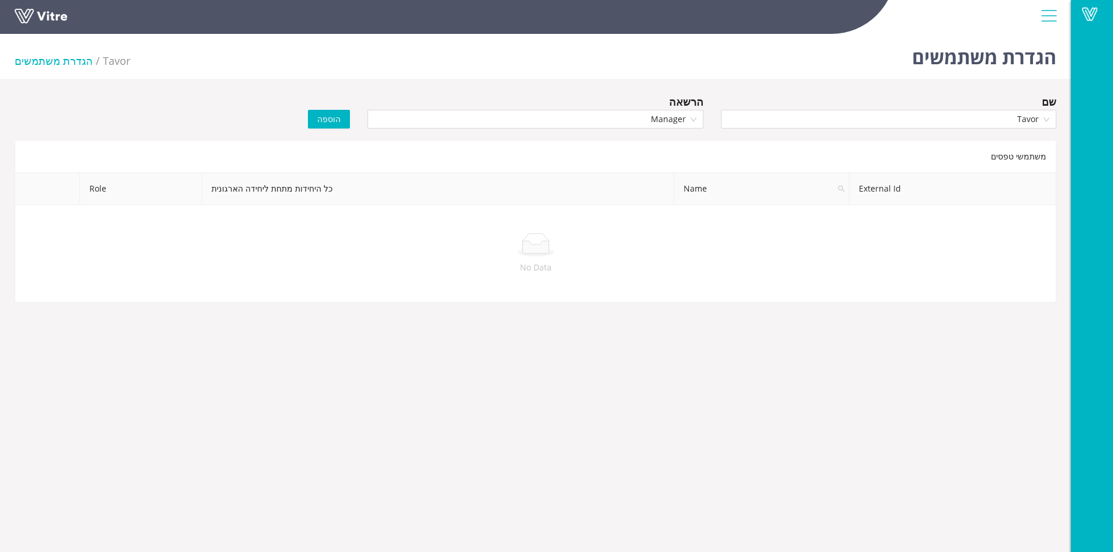
click at [341, 119] on span "הוספה" at bounding box center [328, 119] width 23 height 13
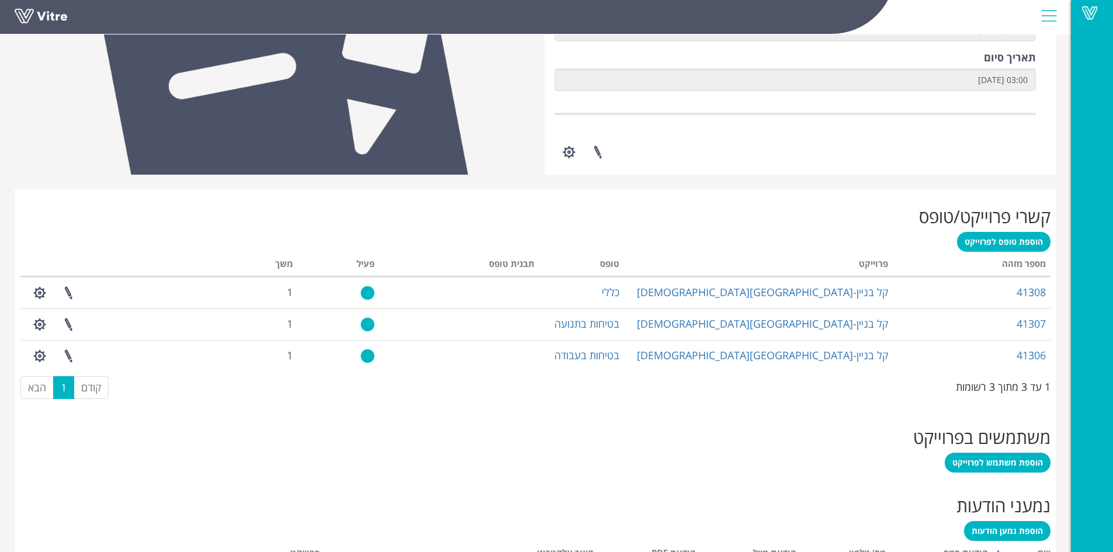
scroll to position [310, 0]
